Goal: Transaction & Acquisition: Purchase product/service

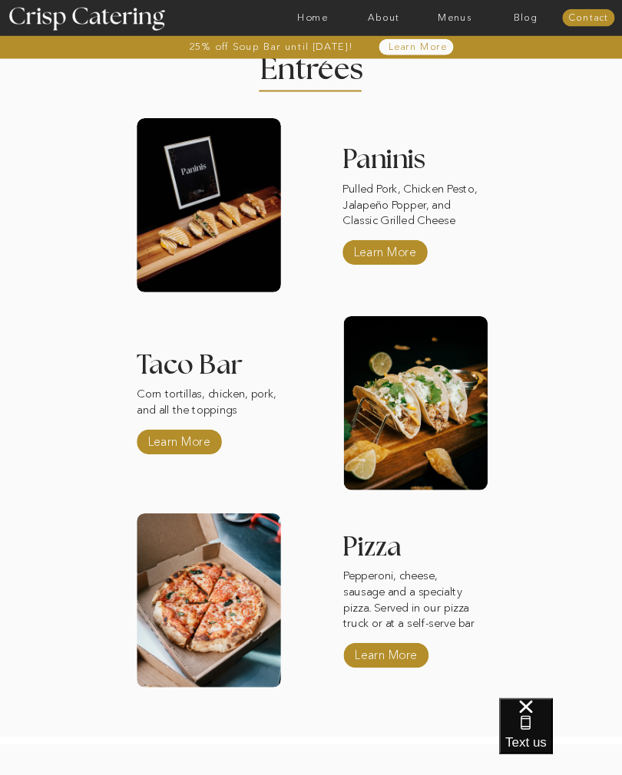
scroll to position [1395, 0]
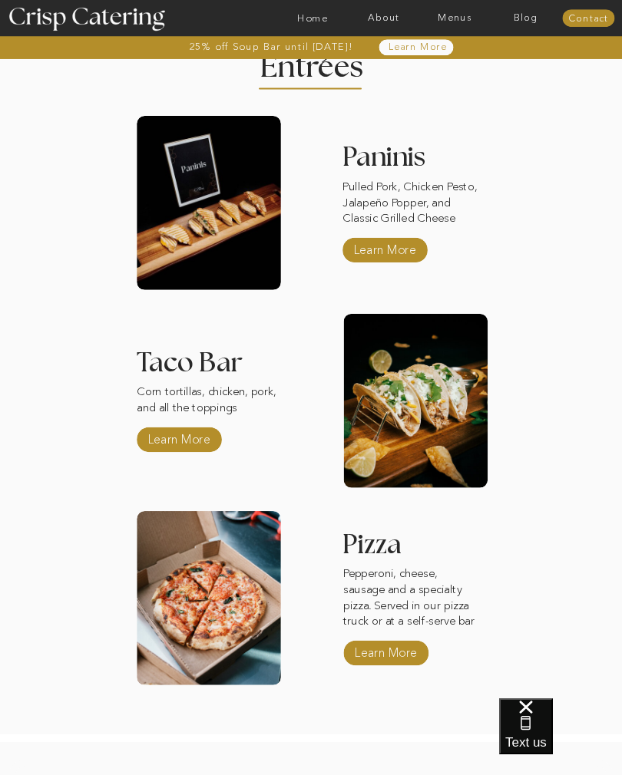
click at [204, 450] on p "Learn More" at bounding box center [178, 437] width 69 height 30
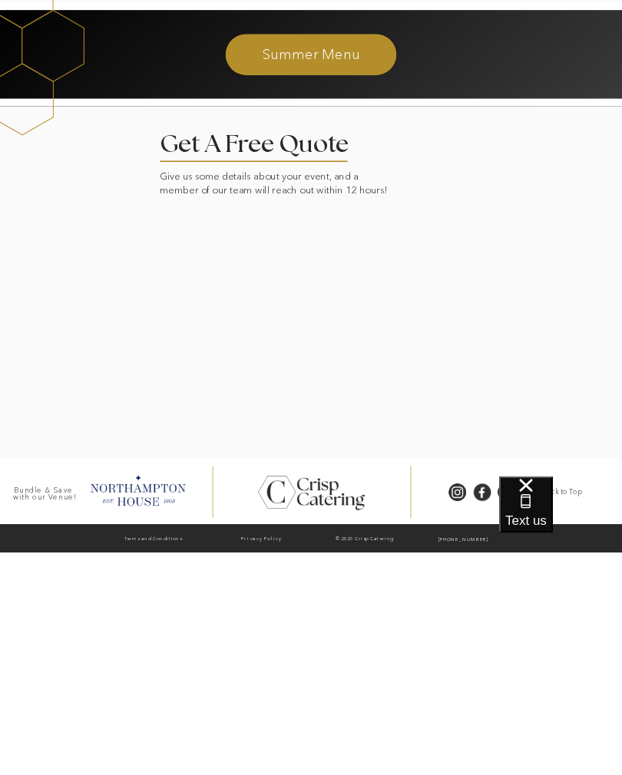
scroll to position [803, 0]
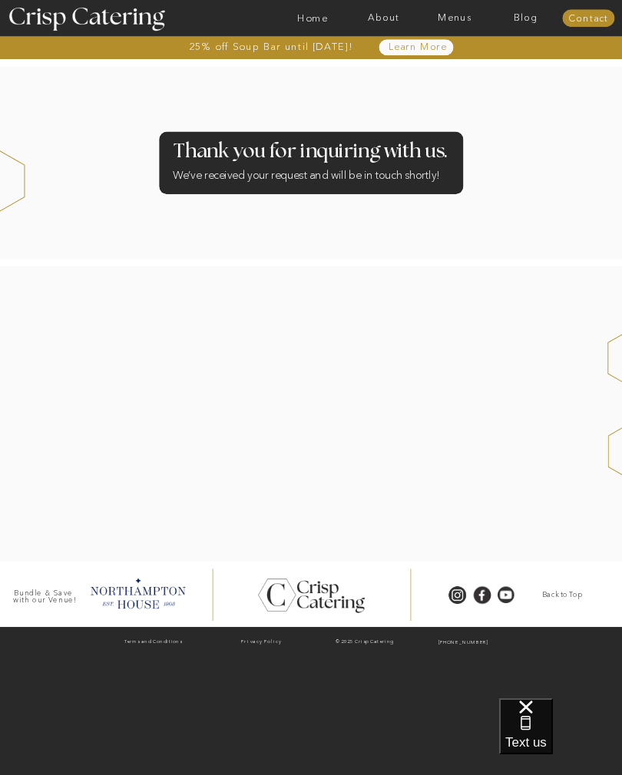
click at [311, 13] on nav "Home" at bounding box center [312, 18] width 71 height 11
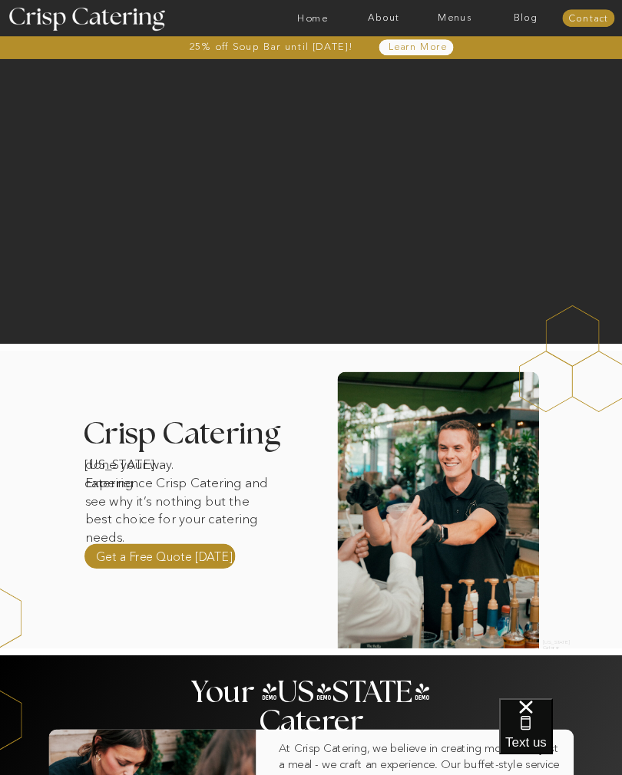
click at [449, 13] on nav "Menus" at bounding box center [454, 18] width 71 height 11
click at [471, 45] on nav "Summer (Mar-Aug)" at bounding box center [457, 47] width 93 height 10
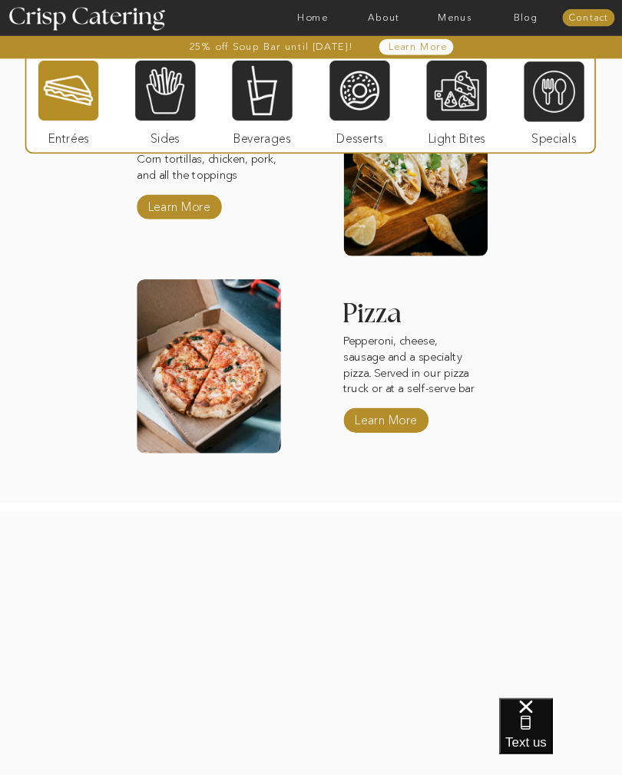
scroll to position [1314, 0]
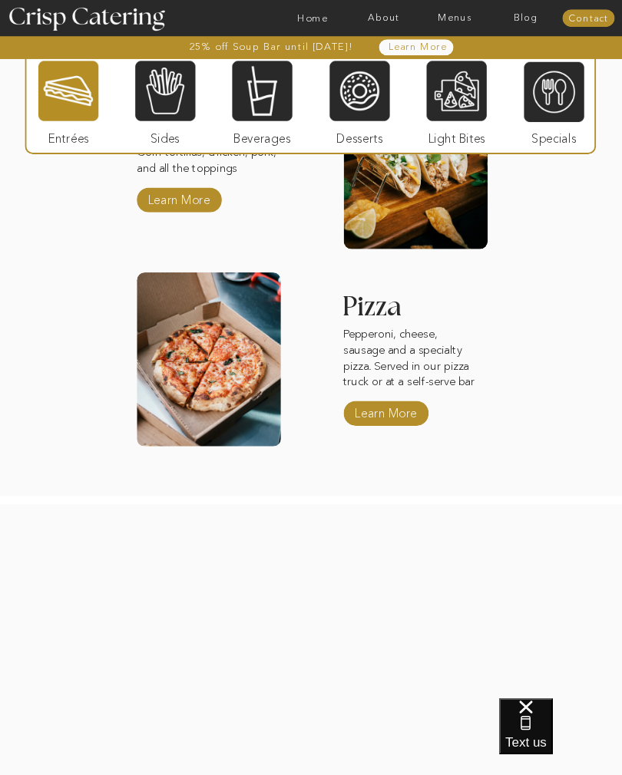
click at [399, 356] on p "Pepperoni, cheese, sausage and a specialty pizza. Served in our pizza truck or …" at bounding box center [412, 358] width 138 height 64
click at [239, 393] on div at bounding box center [209, 359] width 144 height 174
click at [408, 424] on p "Learn More" at bounding box center [385, 410] width 69 height 30
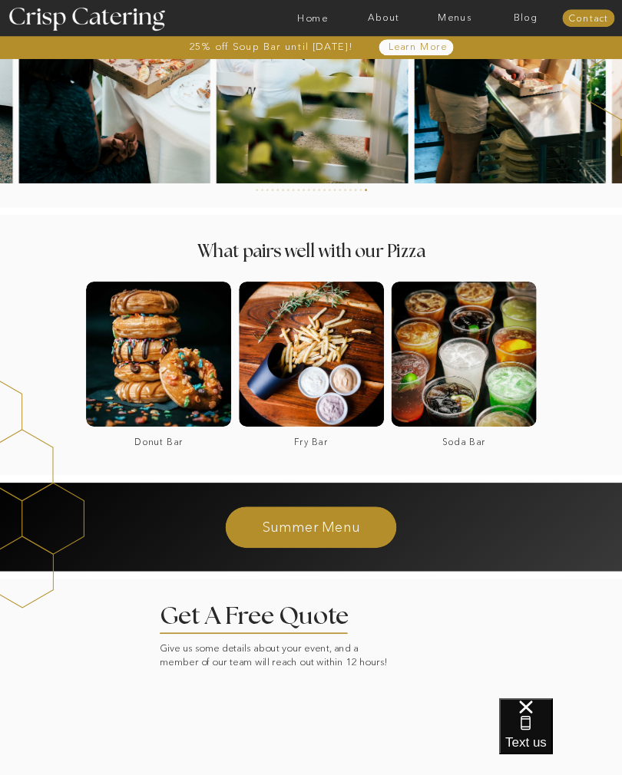
scroll to position [1733, 0]
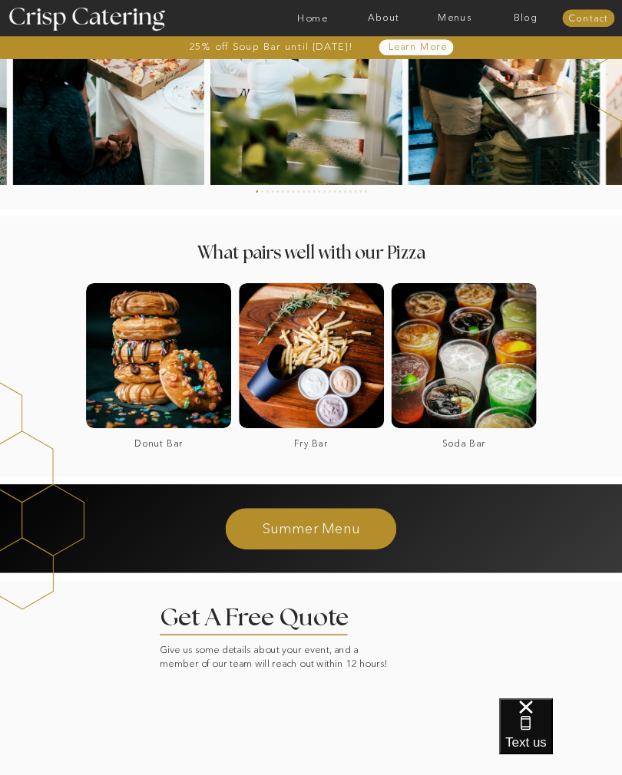
click at [331, 335] on div at bounding box center [311, 355] width 145 height 145
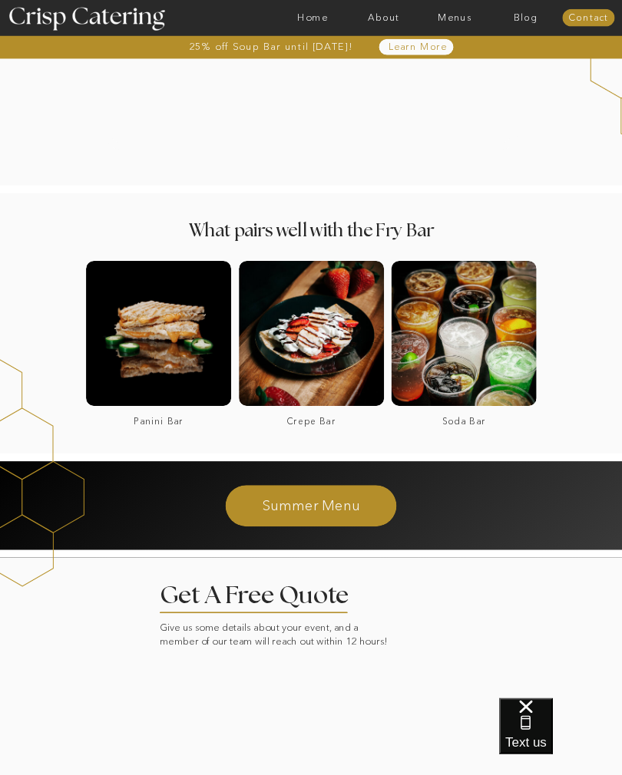
scroll to position [870, 0]
click at [339, 369] on div at bounding box center [311, 333] width 145 height 145
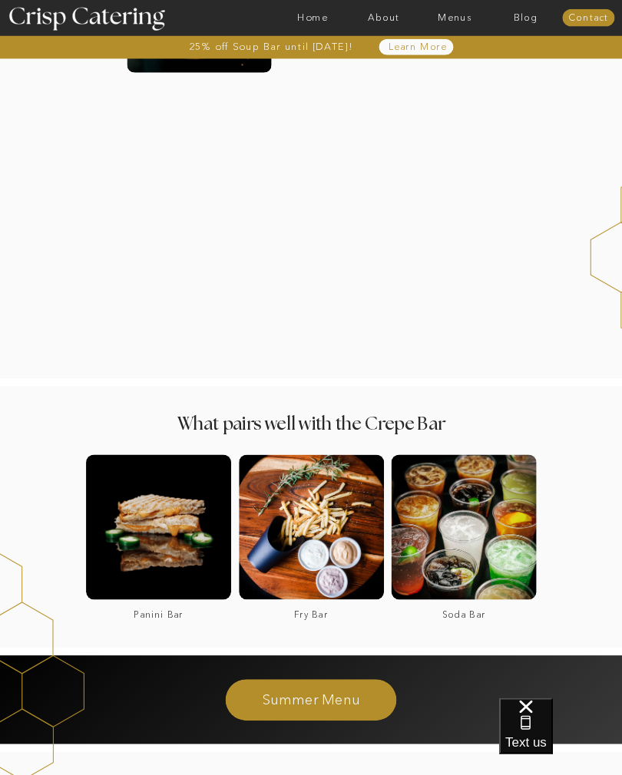
scroll to position [1199, 0]
click at [506, 510] on div at bounding box center [463, 526] width 145 height 145
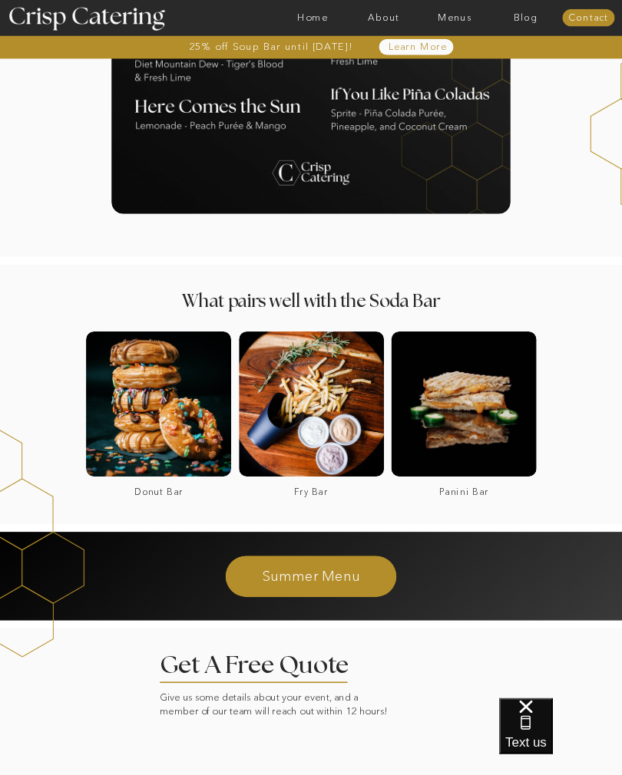
scroll to position [1219, 0]
click at [112, 395] on div at bounding box center [158, 404] width 145 height 145
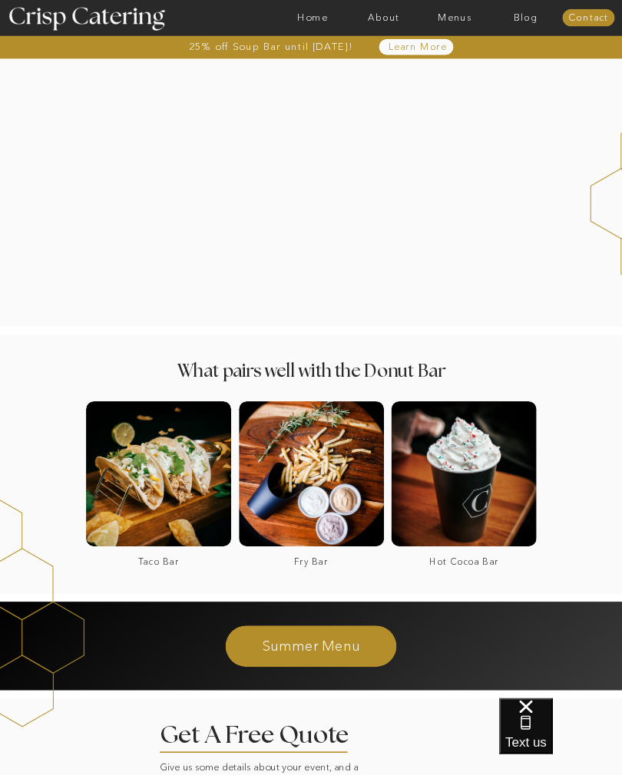
scroll to position [735, 0]
click at [507, 511] on div at bounding box center [463, 473] width 145 height 145
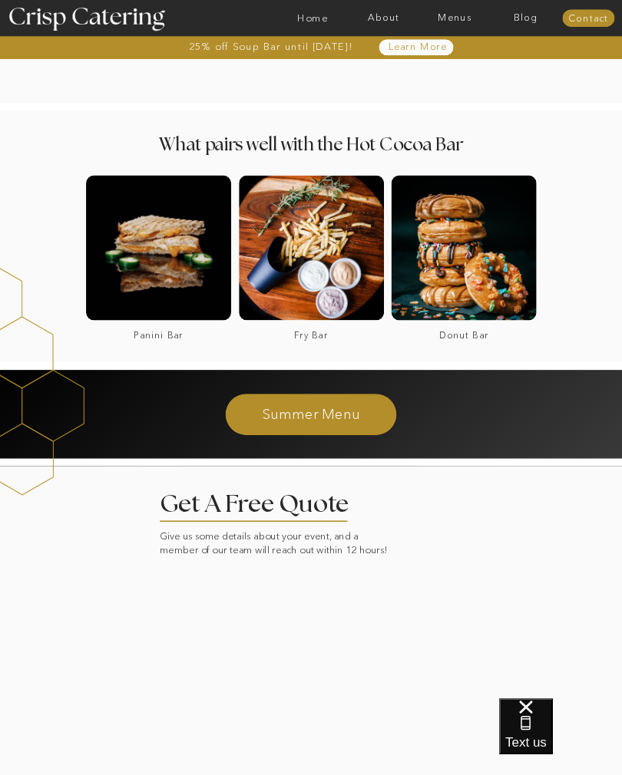
scroll to position [1876, 0]
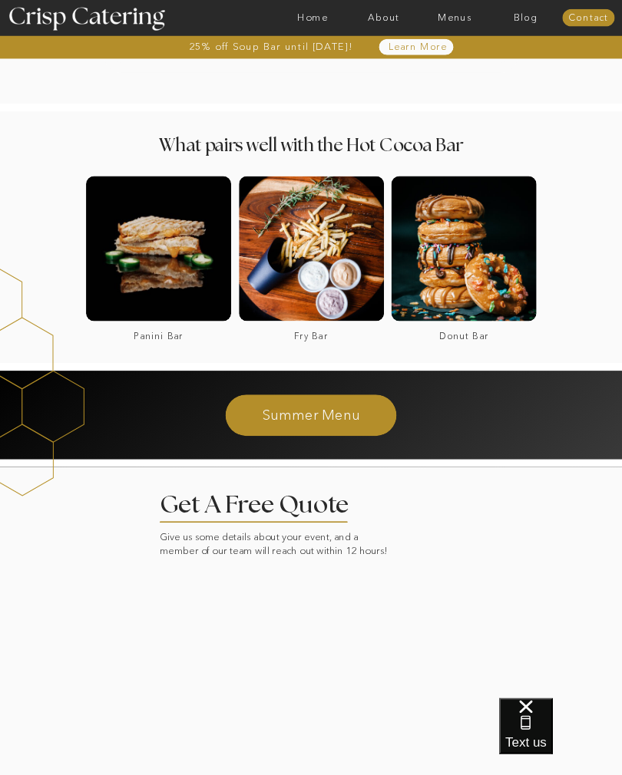
click at [417, 52] on nav "Learn More" at bounding box center [418, 47] width 106 height 11
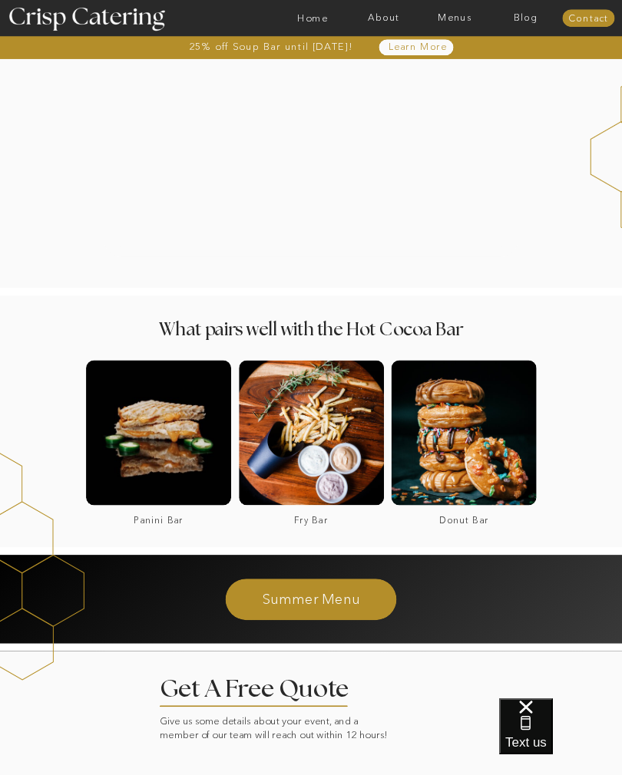
scroll to position [1690, 0]
